Goal: Task Accomplishment & Management: Use online tool/utility

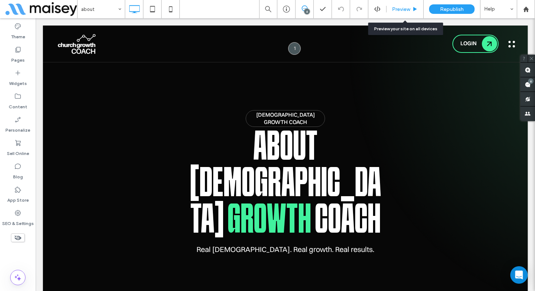
click at [405, 12] on span "Preview" at bounding box center [401, 9] width 18 height 6
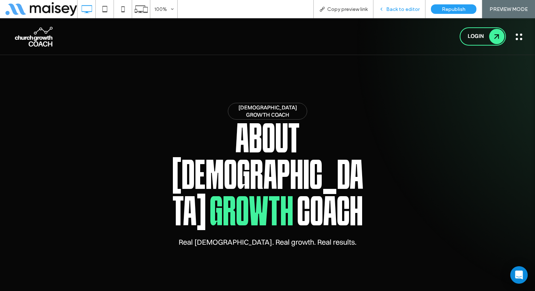
click at [401, 8] on span "Back to editor" at bounding box center [403, 9] width 34 height 6
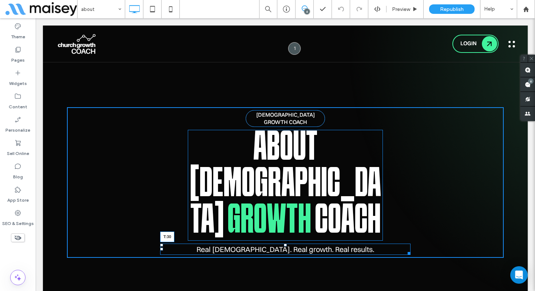
drag, startPoint x: 287, startPoint y: 201, endPoint x: 284, endPoint y: 209, distance: 8.4
click at [284, 243] on div at bounding box center [285, 244] width 3 height 3
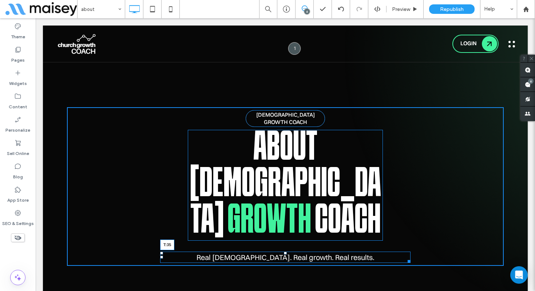
click at [286, 251] on div at bounding box center [285, 252] width 3 height 3
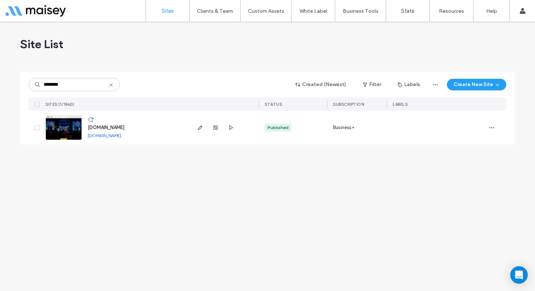
type input "********"
click at [121, 136] on link "[DOMAIN_NAME]" at bounding box center [105, 135] width 34 height 5
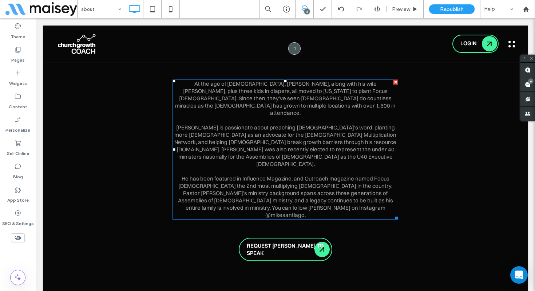
scroll to position [968, 0]
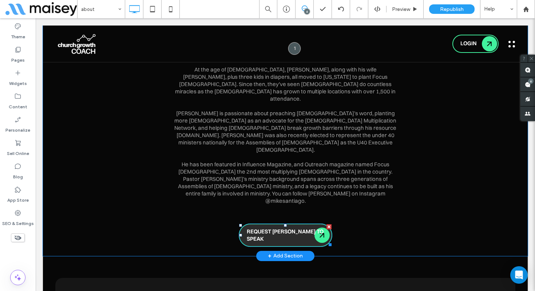
click at [287, 223] on link "REQUEST MIKE TO SPEAK" at bounding box center [286, 234] width 94 height 23
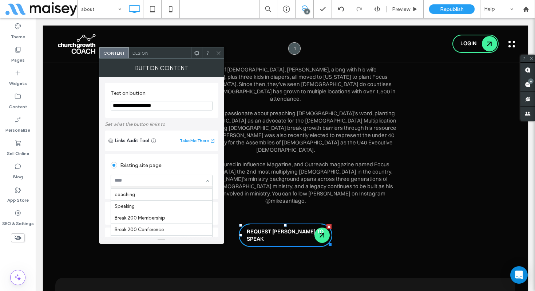
scroll to position [23, 0]
click at [221, 54] on icon at bounding box center [218, 52] width 5 height 5
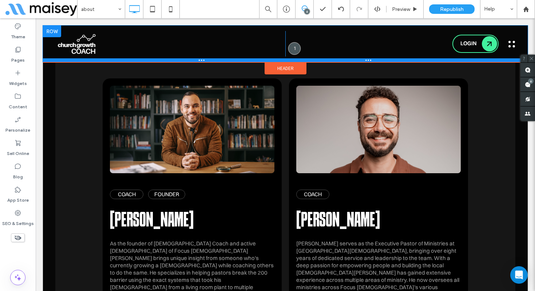
scroll to position [1341, 0]
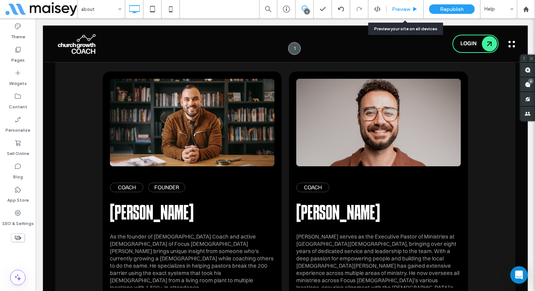
drag, startPoint x: 400, startPoint y: 5, endPoint x: 297, endPoint y: 63, distance: 118.4
click at [400, 5] on div "Preview" at bounding box center [405, 9] width 37 height 18
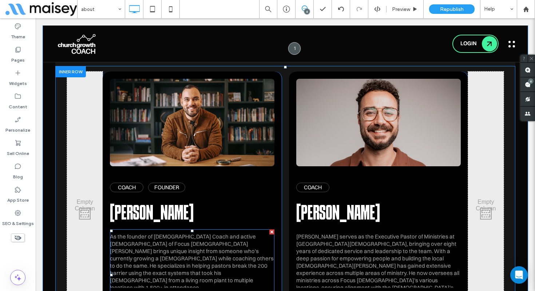
click at [135, 229] on span at bounding box center [192, 274] width 165 height 91
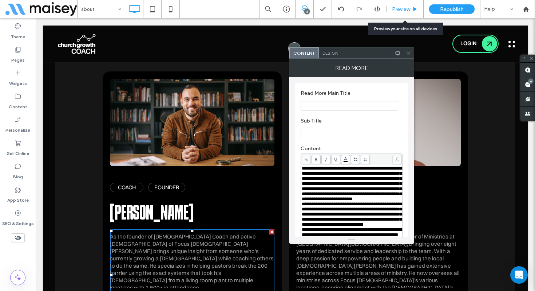
click at [406, 8] on span "Preview" at bounding box center [401, 9] width 18 height 6
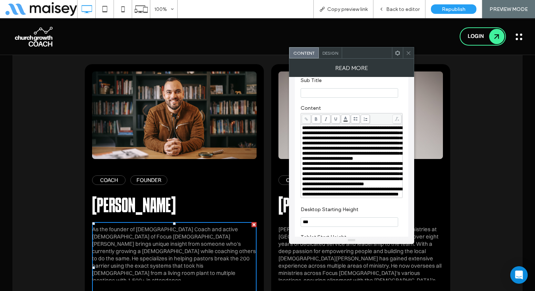
scroll to position [39, 0]
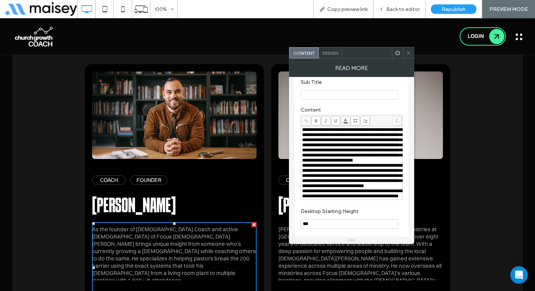
click at [341, 163] on div "**********" at bounding box center [351, 145] width 99 height 36
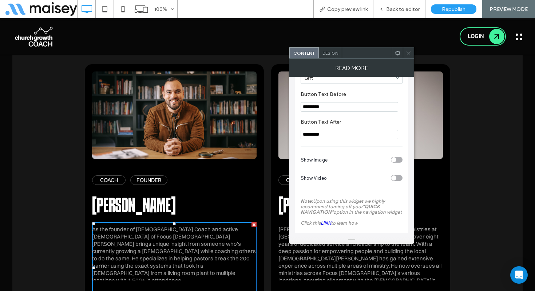
scroll to position [314, 0]
click at [330, 58] on div "Design" at bounding box center [330, 52] width 23 height 11
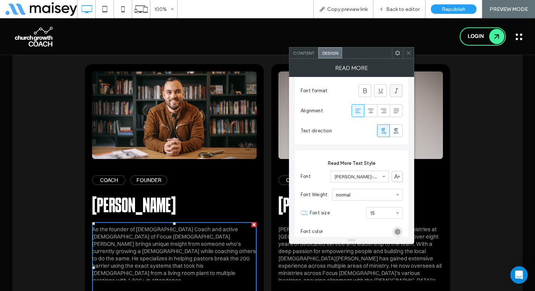
scroll to position [318, 0]
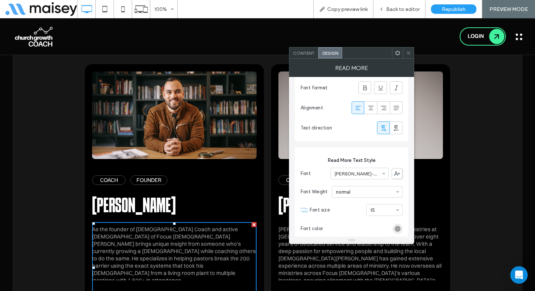
click at [406, 52] on icon at bounding box center [408, 52] width 5 height 5
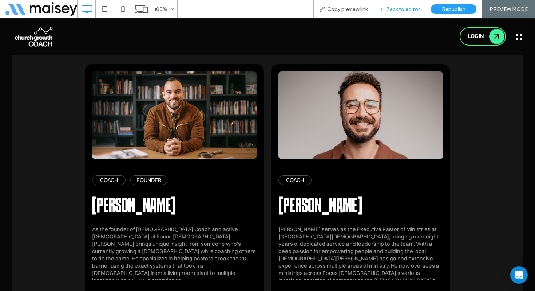
drag, startPoint x: 419, startPoint y: 11, endPoint x: 419, endPoint y: 4, distance: 6.9
click at [419, 11] on span "Back to editor" at bounding box center [403, 9] width 34 height 6
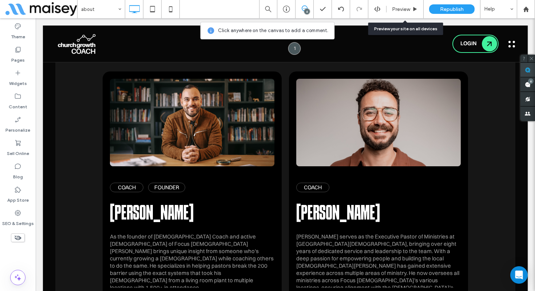
click at [527, 69] on use at bounding box center [528, 70] width 6 height 6
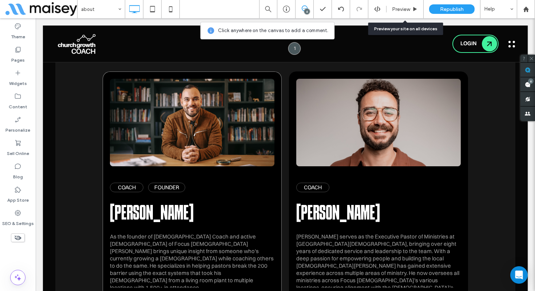
click at [106, 173] on div "COACH FOUNDER Mike Santiago As the founder of Church Growth Coach and active pa…" at bounding box center [192, 211] width 179 height 281
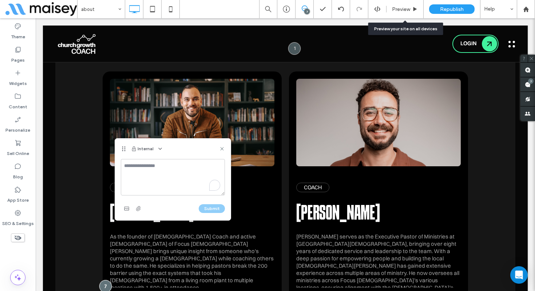
click at [135, 170] on textarea "To enrich screen reader interactions, please activate Accessibility in Grammarl…" at bounding box center [173, 177] width 104 height 36
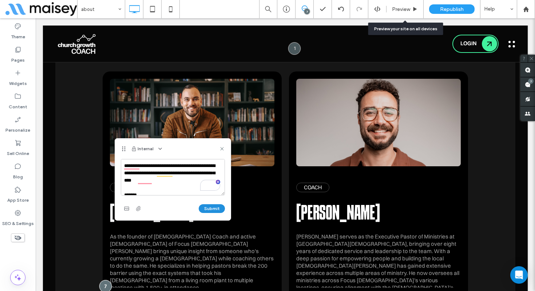
type textarea "**********"
click at [213, 212] on button "Submit" at bounding box center [212, 208] width 26 height 9
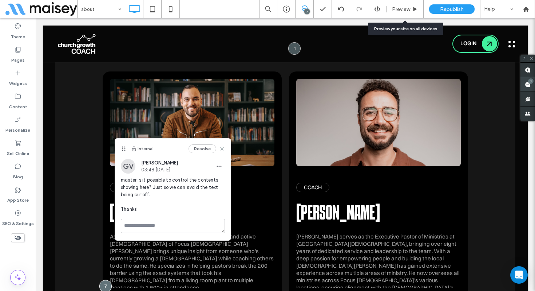
click at [527, 83] on use at bounding box center [528, 85] width 6 height 6
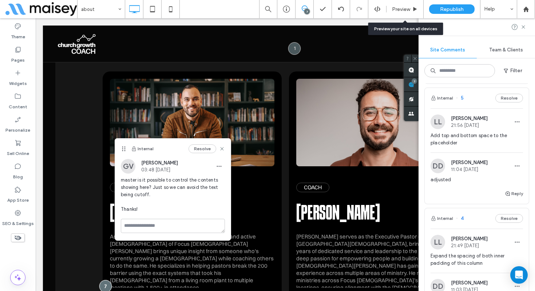
scroll to position [256, 0]
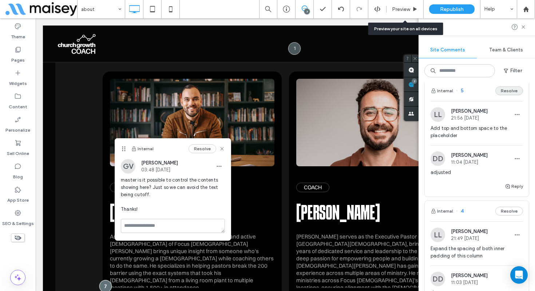
click at [505, 90] on button "Resolve" at bounding box center [510, 90] width 28 height 9
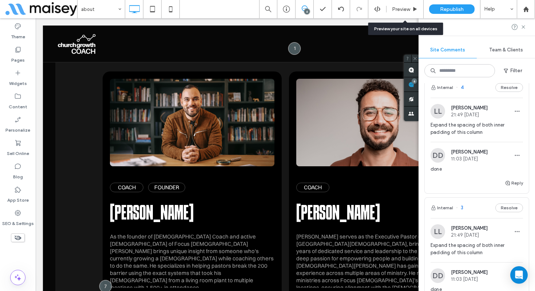
scroll to position [262, 0]
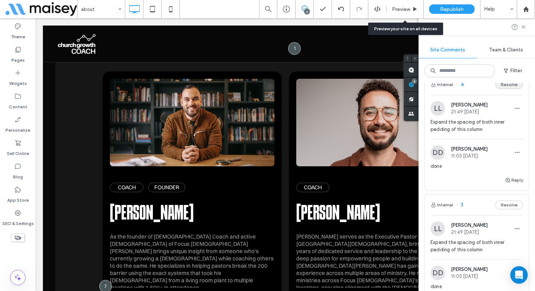
click at [505, 86] on button "Resolve" at bounding box center [510, 84] width 28 height 9
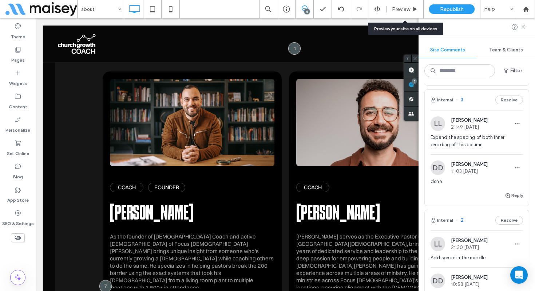
scroll to position [247, 0]
click at [504, 98] on button "Resolve" at bounding box center [510, 100] width 28 height 9
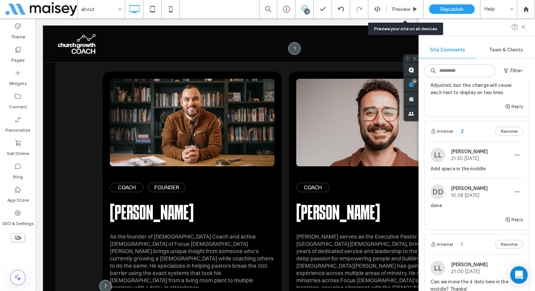
scroll to position [219, 0]
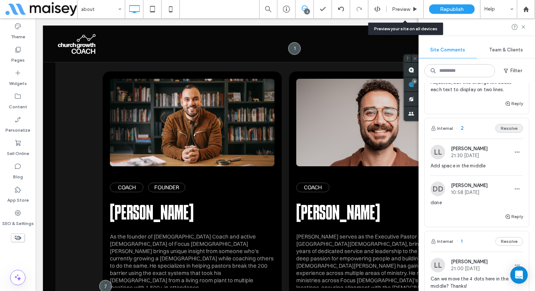
click at [499, 127] on button "Resolve" at bounding box center [510, 128] width 28 height 9
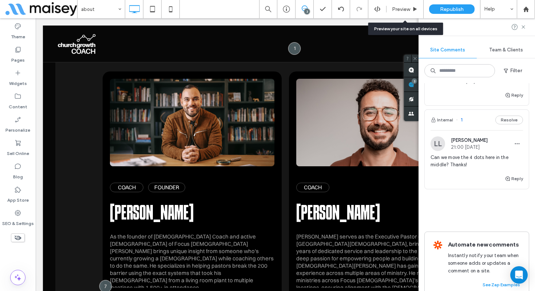
scroll to position [228, 0]
click at [522, 29] on icon at bounding box center [524, 27] width 6 height 6
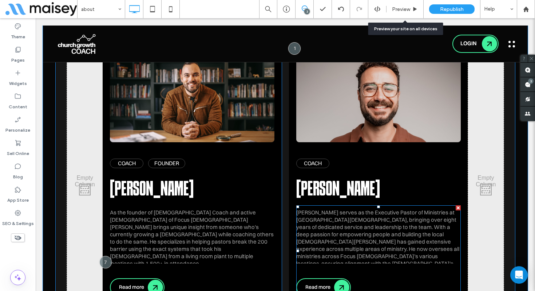
scroll to position [1354, 0]
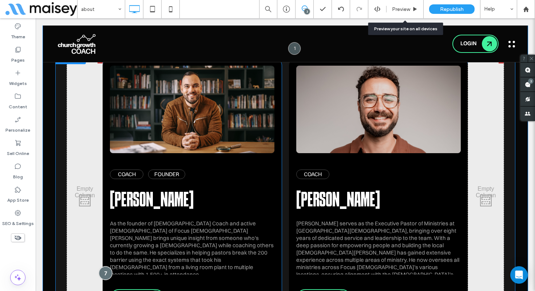
click at [106, 266] on div at bounding box center [105, 272] width 13 height 13
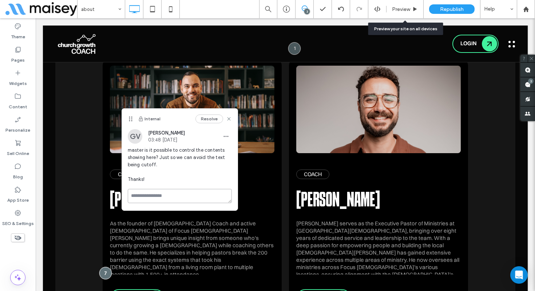
click at [151, 192] on textarea at bounding box center [180, 196] width 104 height 14
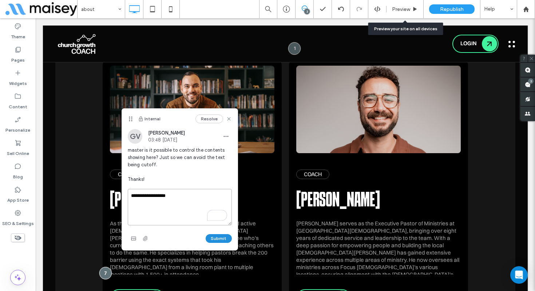
type textarea "**********"
click at [212, 241] on button "Submit" at bounding box center [219, 238] width 26 height 9
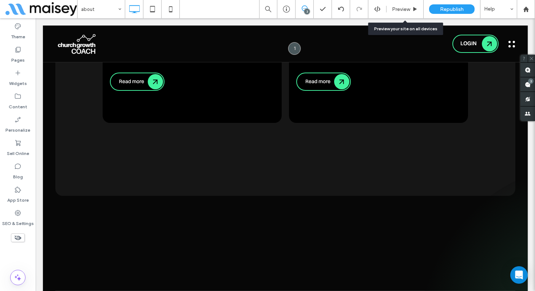
scroll to position [1865, 0]
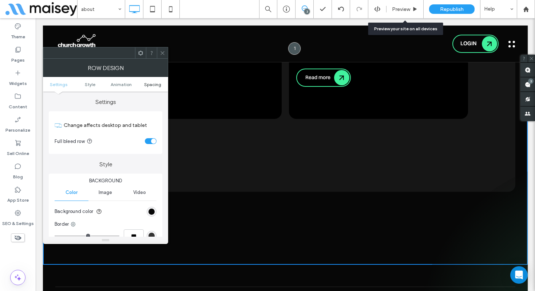
click at [150, 84] on span "Spacing" at bounding box center [152, 84] width 17 height 5
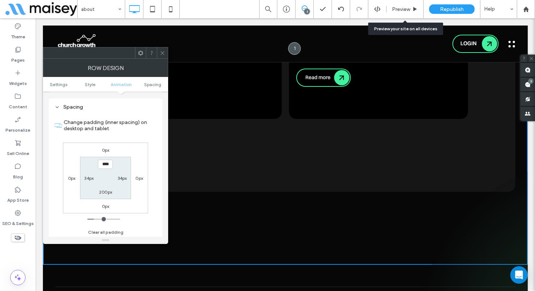
scroll to position [206, 0]
click at [104, 192] on label "200px" at bounding box center [105, 190] width 13 height 5
type input "***"
type input "**"
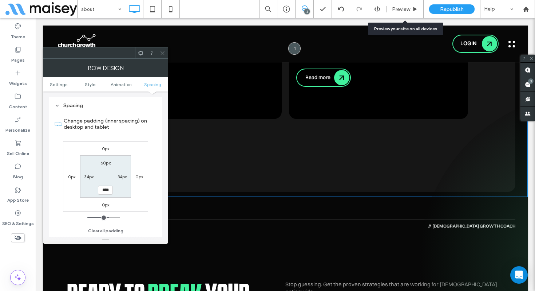
scroll to position [1798, 0]
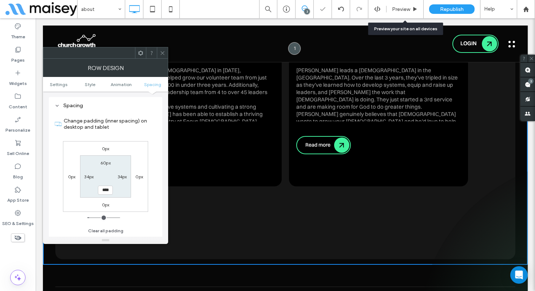
drag, startPoint x: 106, startPoint y: 190, endPoint x: 94, endPoint y: 190, distance: 11.3
click at [94, 190] on section "60px 34px **** 34px" at bounding box center [105, 176] width 51 height 42
type input "****"
type input "**"
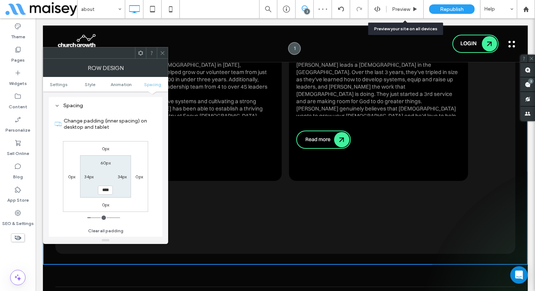
click at [163, 53] on use at bounding box center [163, 53] width 4 height 4
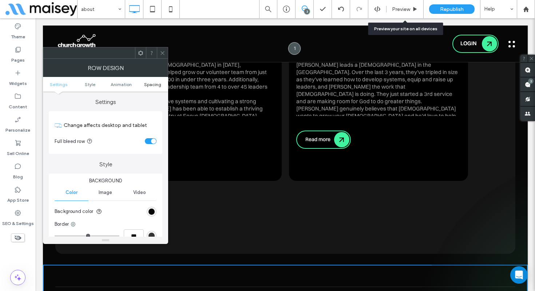
click at [148, 84] on span "Spacing" at bounding box center [152, 84] width 17 height 5
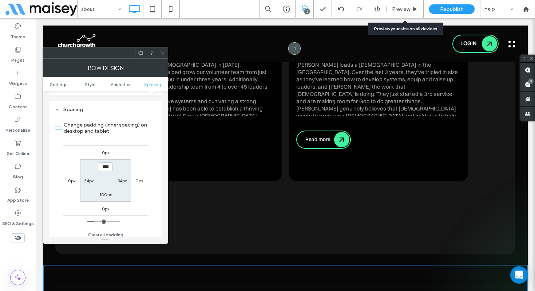
scroll to position [206, 0]
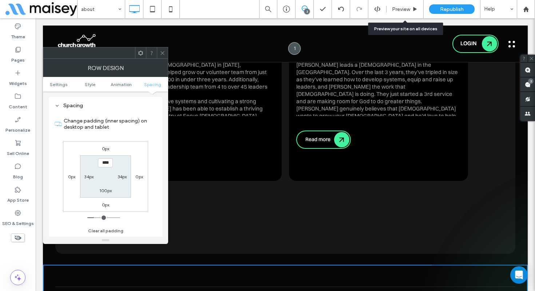
click at [103, 162] on input "****" at bounding box center [105, 162] width 15 height 9
drag, startPoint x: 103, startPoint y: 162, endPoint x: 98, endPoint y: 162, distance: 5.5
click at [98, 162] on input "****" at bounding box center [105, 162] width 15 height 9
type input "****"
type input "**"
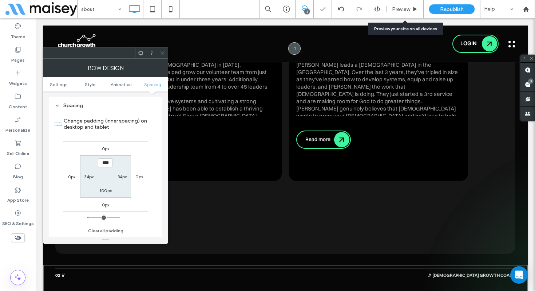
drag, startPoint x: 162, startPoint y: 52, endPoint x: 161, endPoint y: 64, distance: 12.4
click at [162, 52] on use at bounding box center [163, 53] width 4 height 4
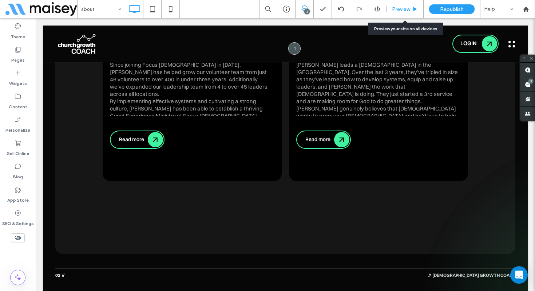
click at [405, 4] on div "Preview" at bounding box center [405, 9] width 37 height 18
click at [404, 9] on span "Preview" at bounding box center [401, 9] width 18 height 6
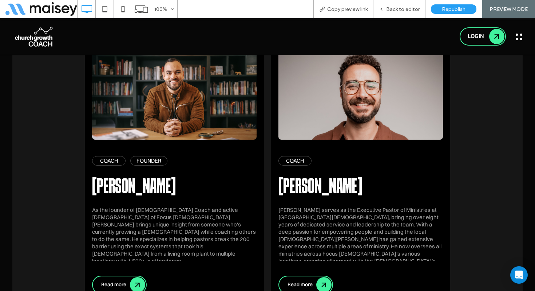
scroll to position [1358, 0]
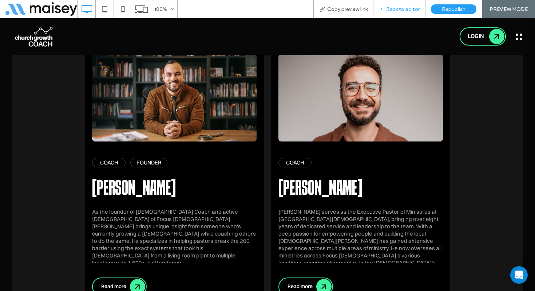
click at [397, 3] on div "Back to editor" at bounding box center [400, 9] width 52 height 18
click at [399, 9] on span "Back to editor" at bounding box center [403, 9] width 34 height 6
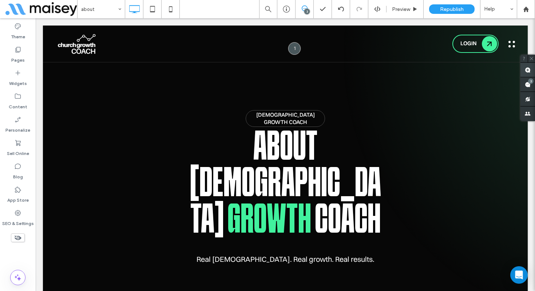
click at [529, 70] on use at bounding box center [528, 70] width 6 height 6
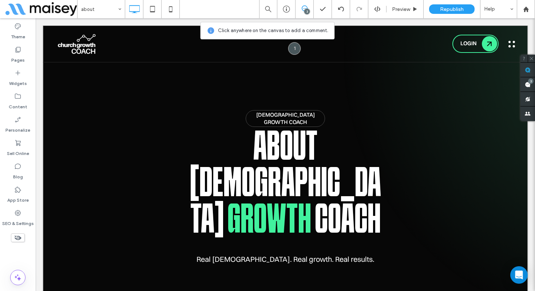
click at [476, 76] on div "CHURCH GROWTH COACH About Church Growth Coach Real pastors. Real growth. Real r…" at bounding box center [285, 175] width 485 height 300
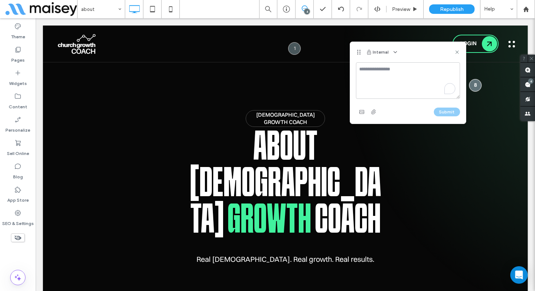
click at [408, 78] on textarea "To enrich screen reader interactions, please activate Accessibility in Grammarl…" at bounding box center [408, 80] width 104 height 36
type textarea "**********"
click at [414, 66] on textarea "**********" at bounding box center [408, 80] width 104 height 36
type textarea "**********"
click at [444, 109] on button "Submit" at bounding box center [447, 111] width 26 height 9
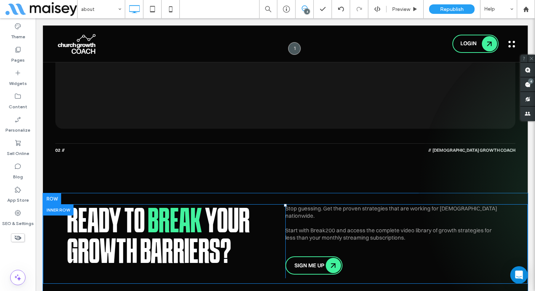
scroll to position [1951, 0]
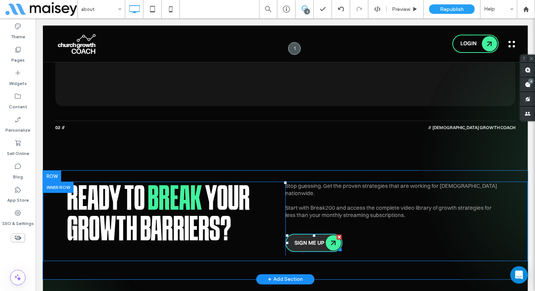
click at [319, 239] on span "SIGN ME UP" at bounding box center [310, 242] width 30 height 7
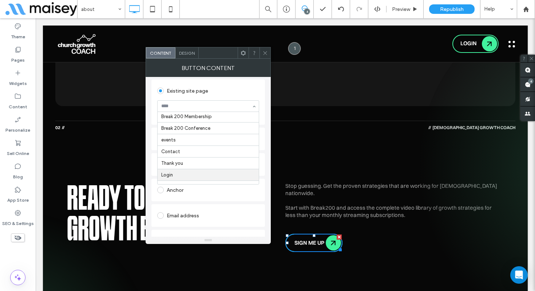
scroll to position [47, 0]
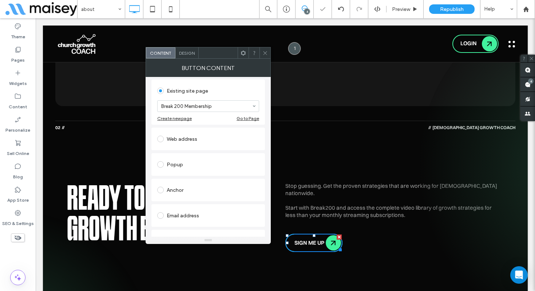
click at [264, 51] on use at bounding box center [265, 53] width 4 height 4
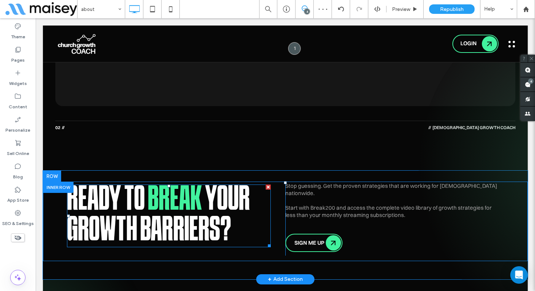
scroll to position [1939, 0]
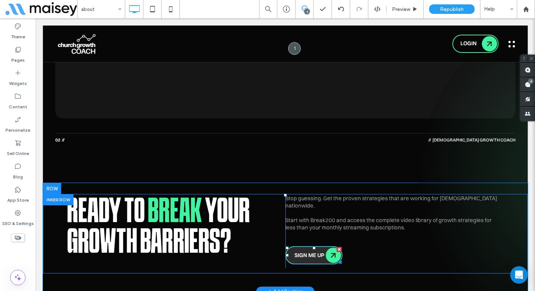
click at [303, 246] on link "SIGN ME UP" at bounding box center [314, 255] width 57 height 18
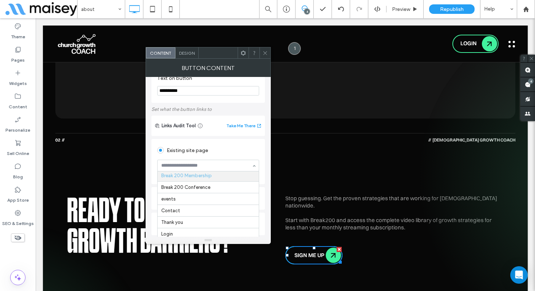
scroll to position [19, 0]
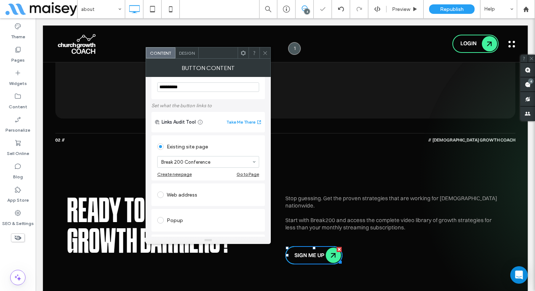
click at [369, 194] on span "Stop guessing. Get the proven strategies that are working for churches nationwi…" at bounding box center [392, 212] width 212 height 36
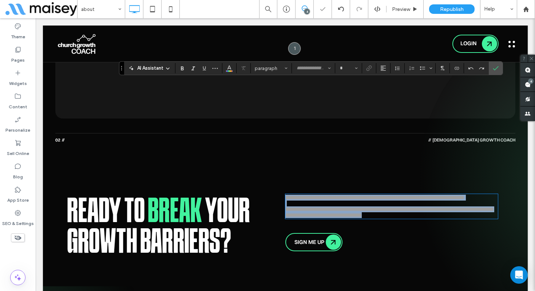
type input "**********"
type input "**"
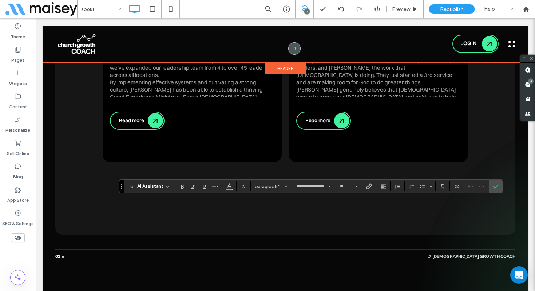
scroll to position [1823, 0]
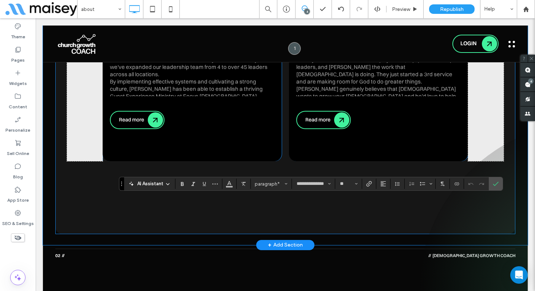
click at [285, 102] on div "Click To Paste COACH Cam Parker Since joining Focus Church in 2022, Cam has hel…" at bounding box center [285, 54] width 460 height 359
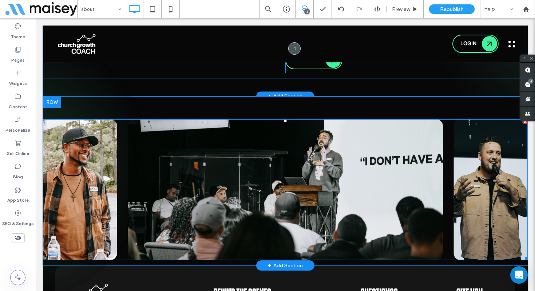
scroll to position [2163, 0]
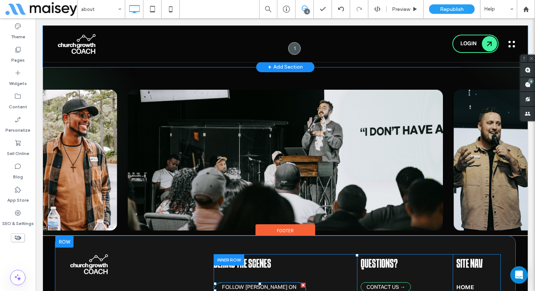
click at [272, 283] on span "Follow Mike on Instagram →" at bounding box center [259, 290] width 75 height 14
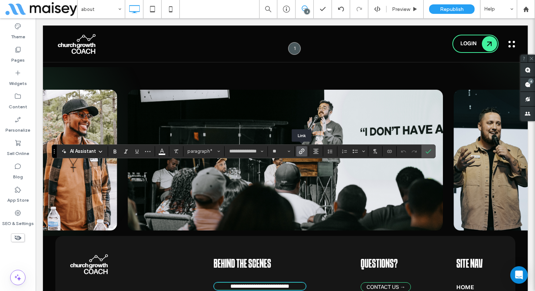
click at [299, 153] on icon "Link" at bounding box center [302, 151] width 6 height 6
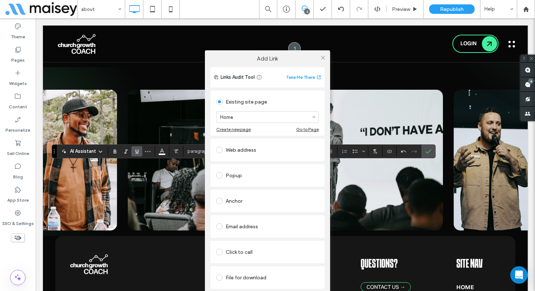
click at [237, 148] on div "Web address" at bounding box center [267, 150] width 103 height 12
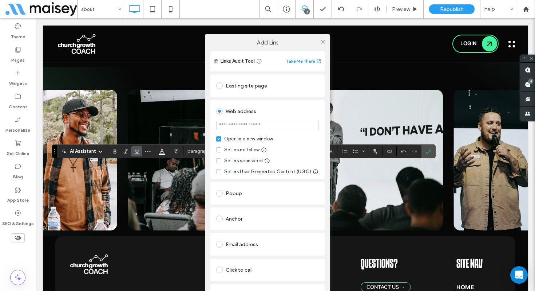
click at [243, 127] on input "url" at bounding box center [267, 125] width 103 height 9
type input "**********"
click at [322, 40] on use at bounding box center [323, 42] width 4 height 4
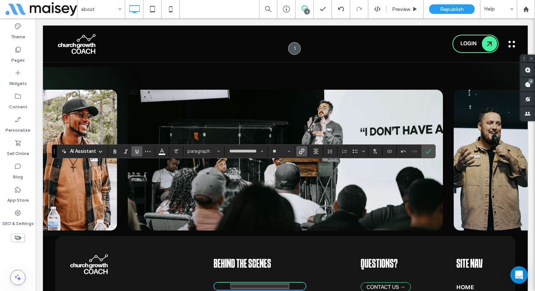
click at [139, 151] on icon "Underline" at bounding box center [137, 151] width 6 height 6
click at [425, 151] on label "Confirm" at bounding box center [428, 151] width 11 height 13
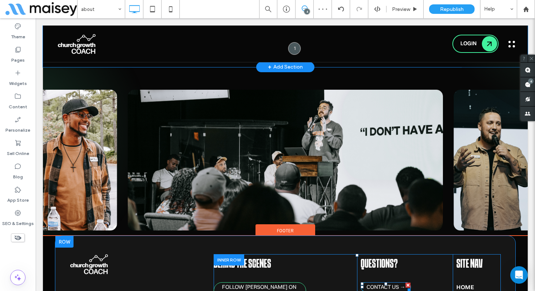
click at [383, 283] on span "CONTACT US →" at bounding box center [386, 286] width 39 height 7
type input "**********"
type input "**"
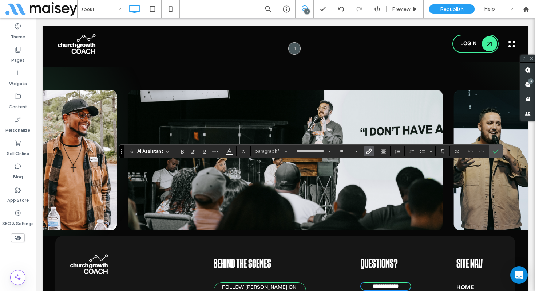
click at [367, 151] on icon "Link" at bounding box center [369, 151] width 6 height 6
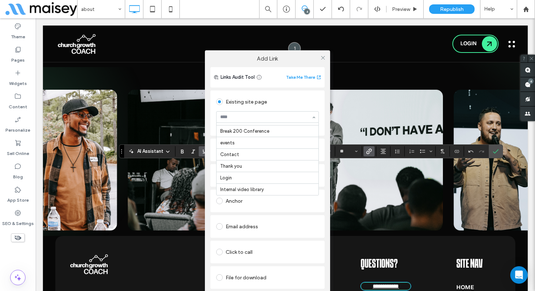
scroll to position [60, 0]
drag, startPoint x: 253, startPoint y: 152, endPoint x: 257, endPoint y: 153, distance: 4.1
drag, startPoint x: 324, startPoint y: 55, endPoint x: 286, endPoint y: 84, distance: 47.6
click at [324, 55] on icon at bounding box center [322, 57] width 5 height 5
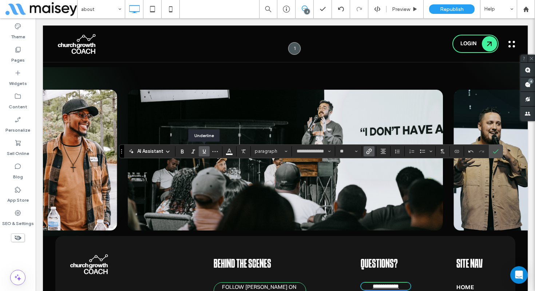
drag, startPoint x: 203, startPoint y: 149, endPoint x: 411, endPoint y: 151, distance: 207.6
click at [203, 149] on use "Underline" at bounding box center [204, 151] width 3 height 4
click at [501, 154] on section at bounding box center [496, 151] width 14 height 13
click at [499, 152] on label "Confirm" at bounding box center [496, 151] width 11 height 13
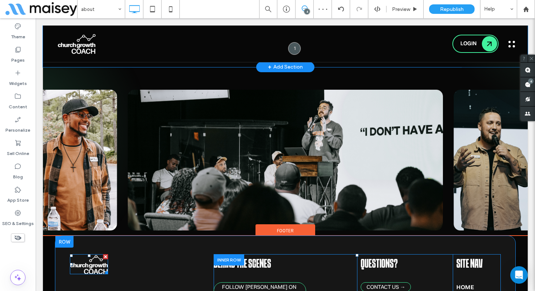
click at [90, 254] on img at bounding box center [89, 264] width 38 height 20
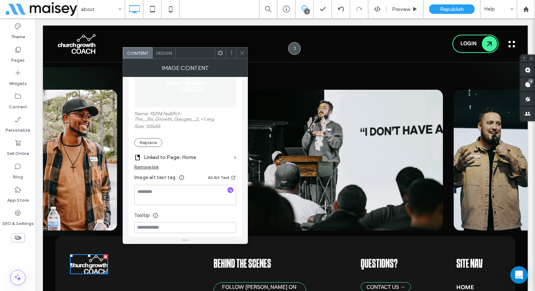
scroll to position [111, 0]
click at [240, 51] on icon at bounding box center [242, 52] width 5 height 5
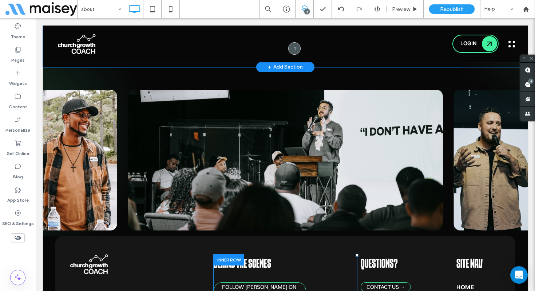
scroll to position [2195, 0]
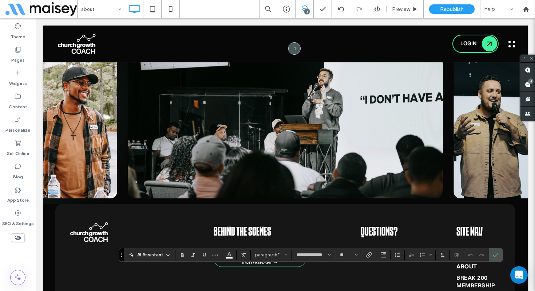
drag, startPoint x: 475, startPoint y: 271, endPoint x: 500, endPoint y: 268, distance: 25.3
click at [370, 255] on icon "Link" at bounding box center [369, 255] width 6 height 6
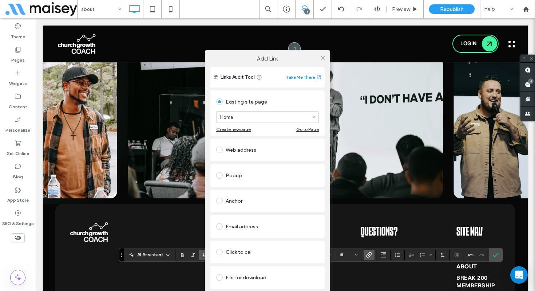
click at [262, 146] on div "Web address" at bounding box center [267, 150] width 103 height 12
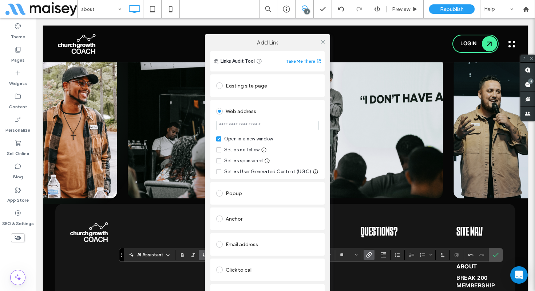
click at [258, 131] on section at bounding box center [267, 126] width 103 height 18
click at [257, 125] on input "url" at bounding box center [267, 125] width 103 height 9
paste input "**********"
type input "**********"
click at [320, 39] on icon at bounding box center [322, 41] width 5 height 5
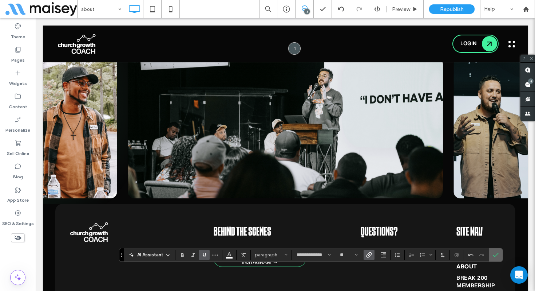
click at [499, 254] on icon "Confirm" at bounding box center [496, 255] width 6 height 6
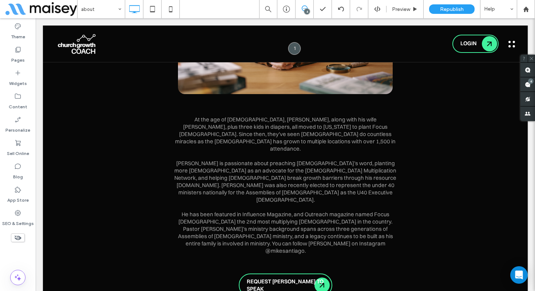
scroll to position [920, 0]
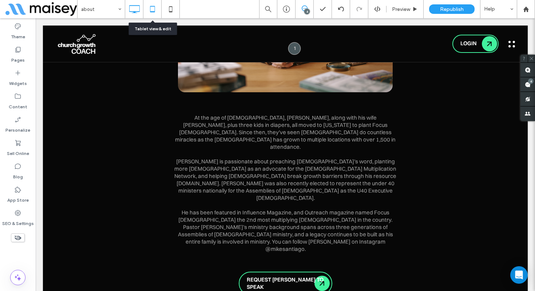
click at [155, 7] on icon at bounding box center [152, 9] width 15 height 15
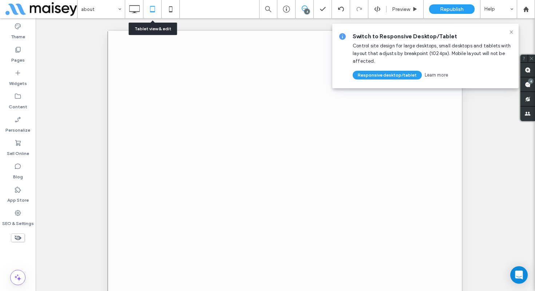
scroll to position [0, 0]
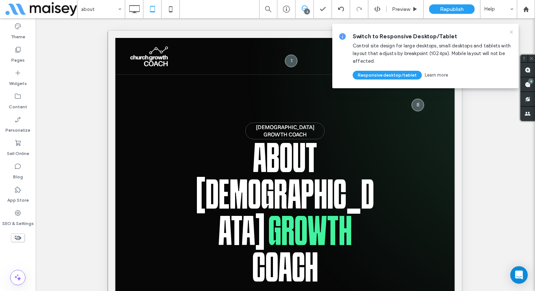
click at [509, 31] on icon at bounding box center [512, 32] width 6 height 6
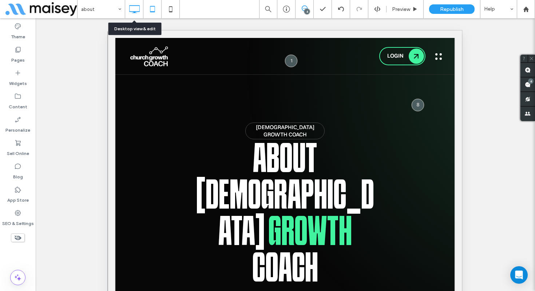
click at [128, 9] on icon at bounding box center [134, 9] width 15 height 15
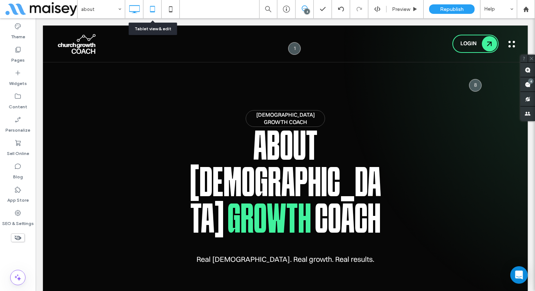
click at [149, 10] on icon at bounding box center [152, 9] width 15 height 15
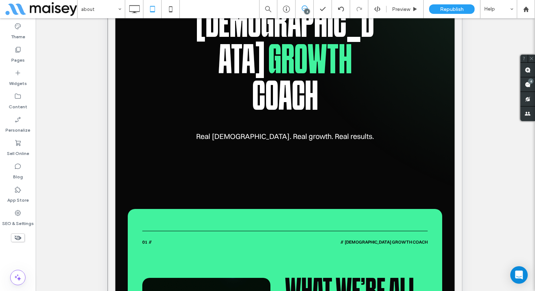
scroll to position [218, 0]
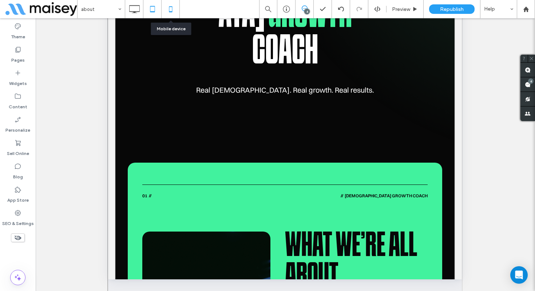
click at [173, 11] on icon at bounding box center [171, 9] width 15 height 15
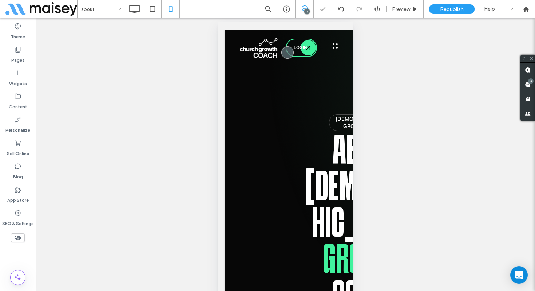
scroll to position [11, 0]
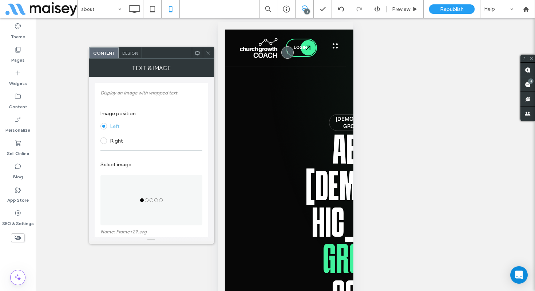
click at [210, 52] on icon at bounding box center [208, 52] width 5 height 5
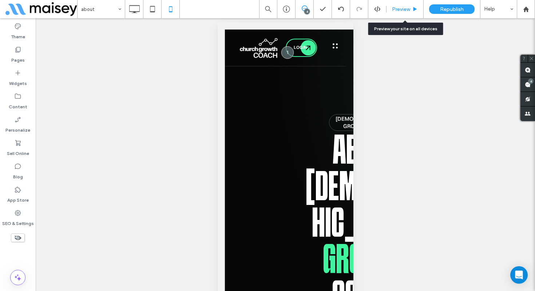
click at [401, 10] on span "Preview" at bounding box center [401, 9] width 18 height 6
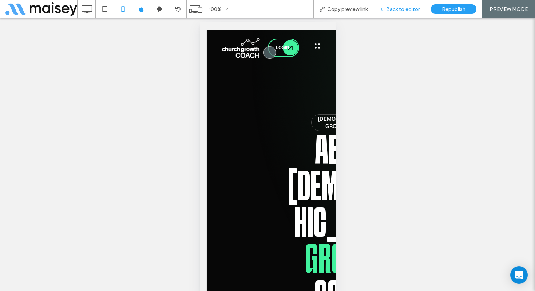
click at [394, 0] on div "Back to editor" at bounding box center [400, 9] width 52 height 18
click at [395, 7] on span "Back to editor" at bounding box center [403, 9] width 34 height 6
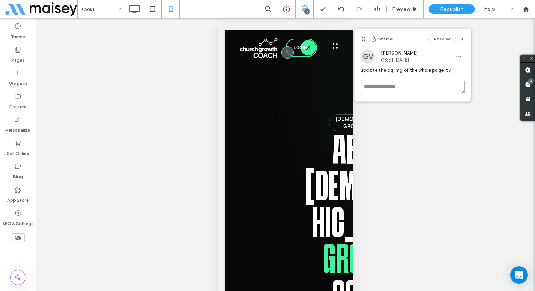
click at [403, 86] on textarea at bounding box center [413, 87] width 104 height 14
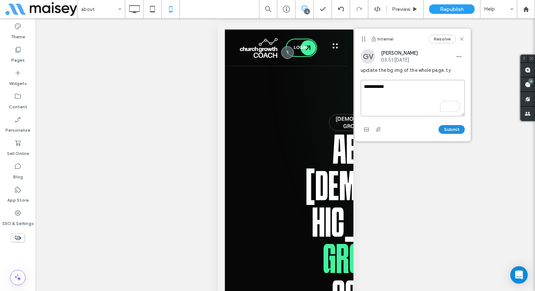
type textarea "**********"
click at [444, 131] on button "Submit" at bounding box center [452, 129] width 26 height 9
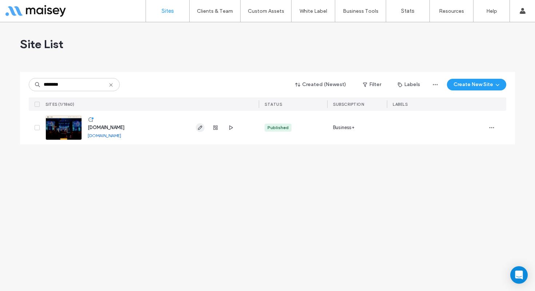
type input "********"
click at [199, 126] on icon "button" at bounding box center [200, 128] width 6 height 6
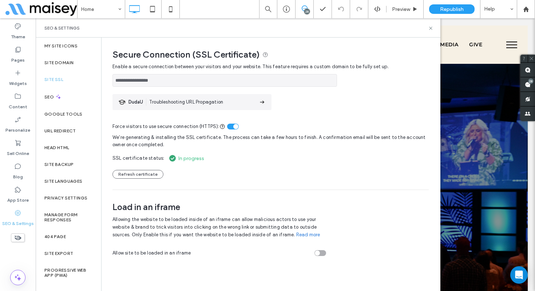
click at [168, 79] on input "**********" at bounding box center [225, 80] width 225 height 13
click at [160, 81] on input "**********" at bounding box center [225, 80] width 225 height 13
drag, startPoint x: 165, startPoint y: 80, endPoint x: 111, endPoint y: 78, distance: 53.6
click at [111, 78] on div "**********" at bounding box center [268, 150] width 333 height 224
click at [429, 30] on icon at bounding box center [430, 27] width 5 height 5
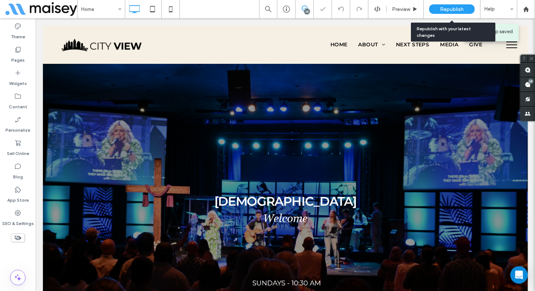
click at [443, 12] on span "Republish" at bounding box center [452, 9] width 24 height 6
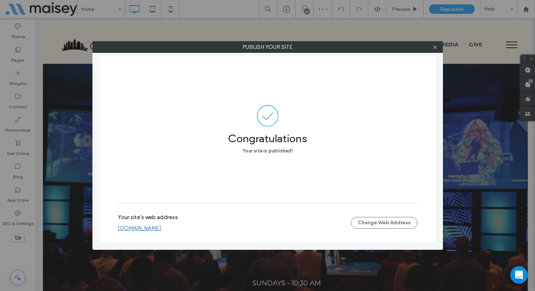
click at [133, 229] on link "[DOMAIN_NAME]" at bounding box center [139, 228] width 43 height 7
